Goal: Task Accomplishment & Management: Manage account settings

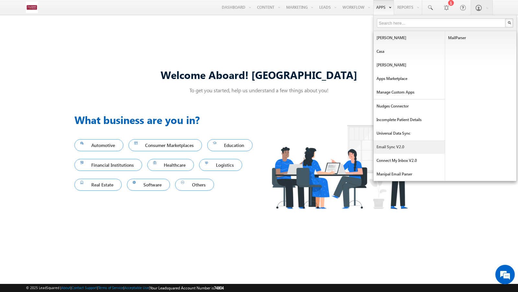
click at [407, 146] on link "Email Sync v2.0" at bounding box center [409, 147] width 71 height 14
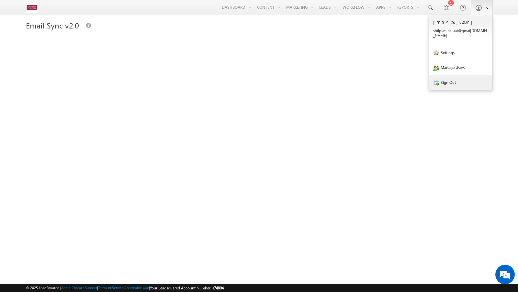
click at [461, 84] on link "Sign Out" at bounding box center [460, 82] width 63 height 15
